Goal: Navigation & Orientation: Find specific page/section

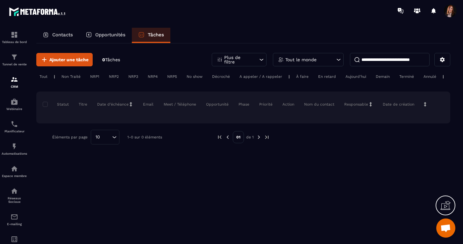
click at [108, 36] on p "Opportunités" at bounding box center [110, 35] width 30 height 6
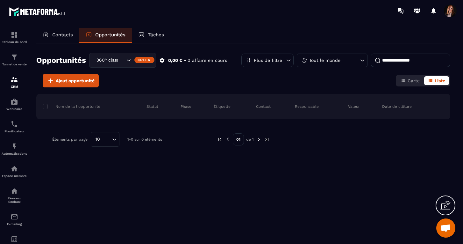
click at [65, 35] on p "Contacts" at bounding box center [62, 35] width 21 height 6
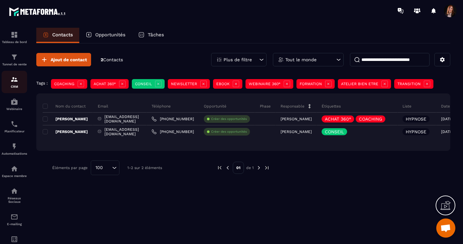
click at [11, 83] on img at bounding box center [15, 80] width 8 height 8
click at [14, 60] on img at bounding box center [15, 57] width 8 height 8
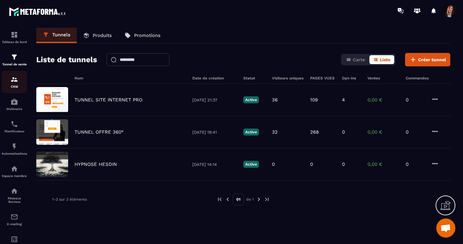
click at [14, 83] on div "CRM" at bounding box center [15, 82] width 26 height 13
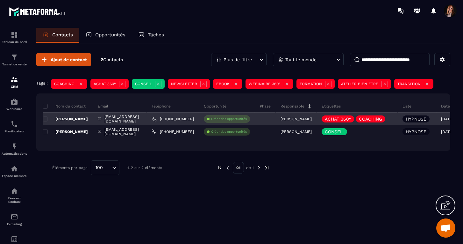
click at [80, 116] on p "[PERSON_NAME]" at bounding box center [65, 118] width 45 height 5
